Goal: Navigation & Orientation: Understand site structure

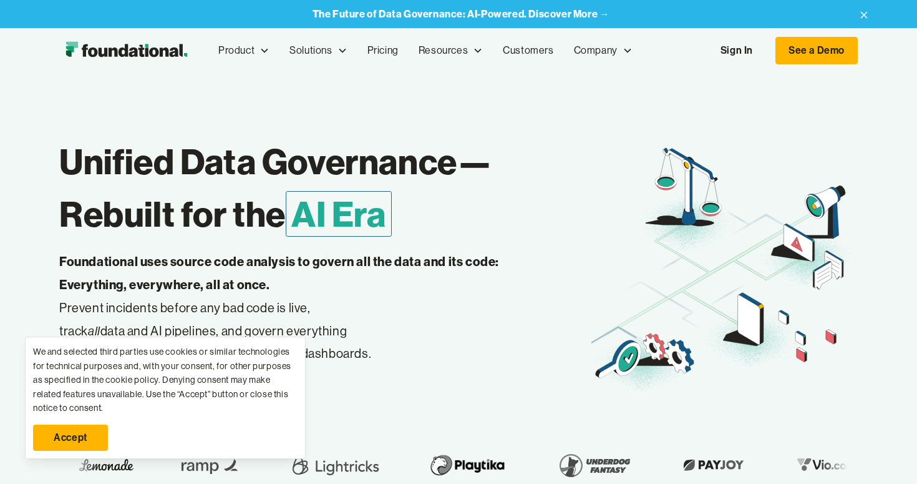
click at [576, 164] on h1 "Unified Data Governance— Rebuilt for the AI Era" at bounding box center [325, 187] width 532 height 105
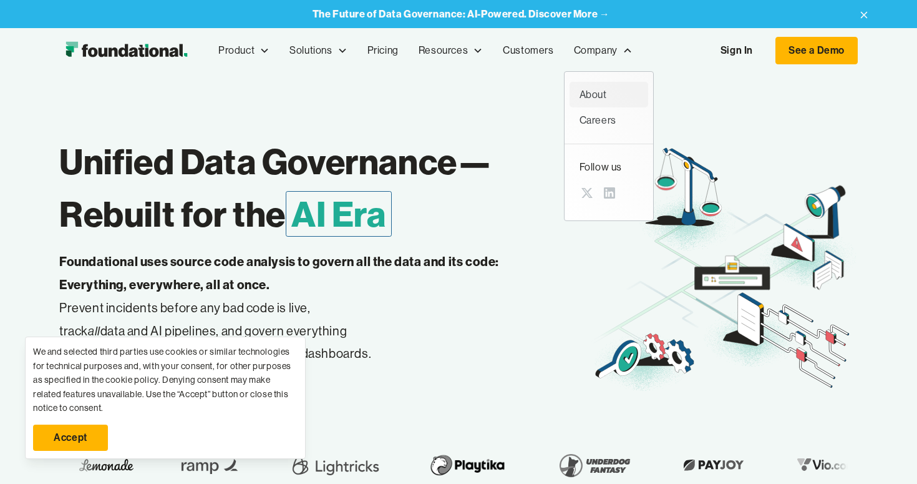
click at [610, 87] on div "About" at bounding box center [609, 95] width 59 height 16
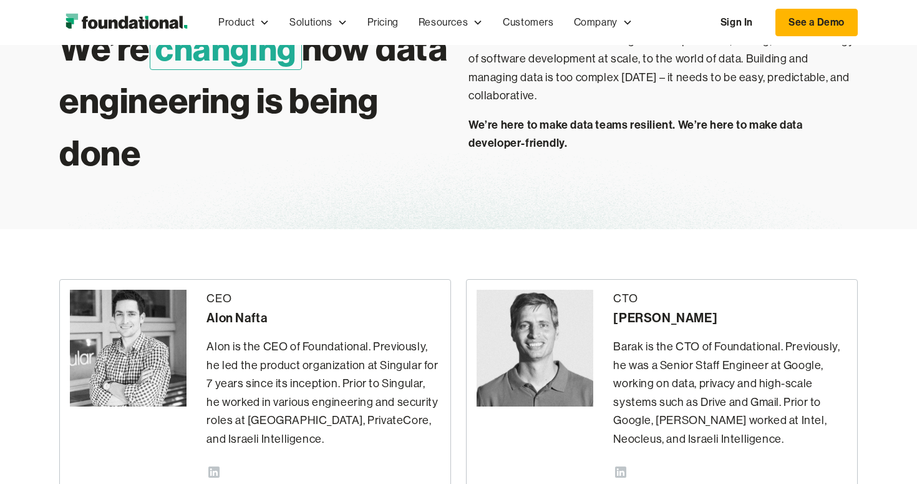
scroll to position [74, 0]
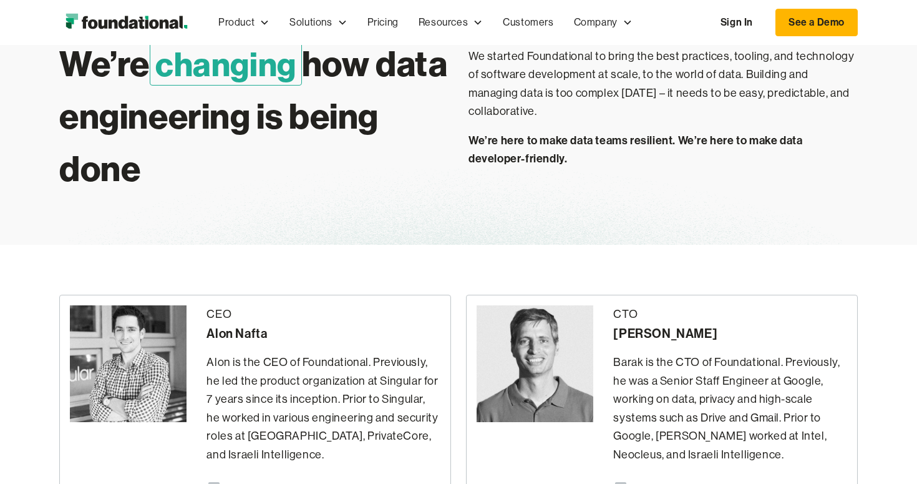
click at [92, 26] on img "home" at bounding box center [126, 22] width 134 height 25
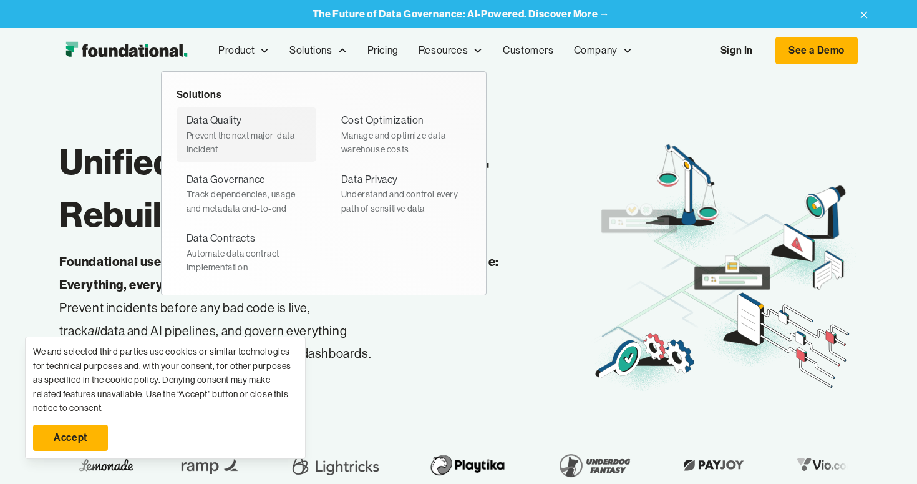
click at [229, 129] on div "Prevent the next major  data incident" at bounding box center [247, 143] width 120 height 28
